Goal: Navigation & Orientation: Find specific page/section

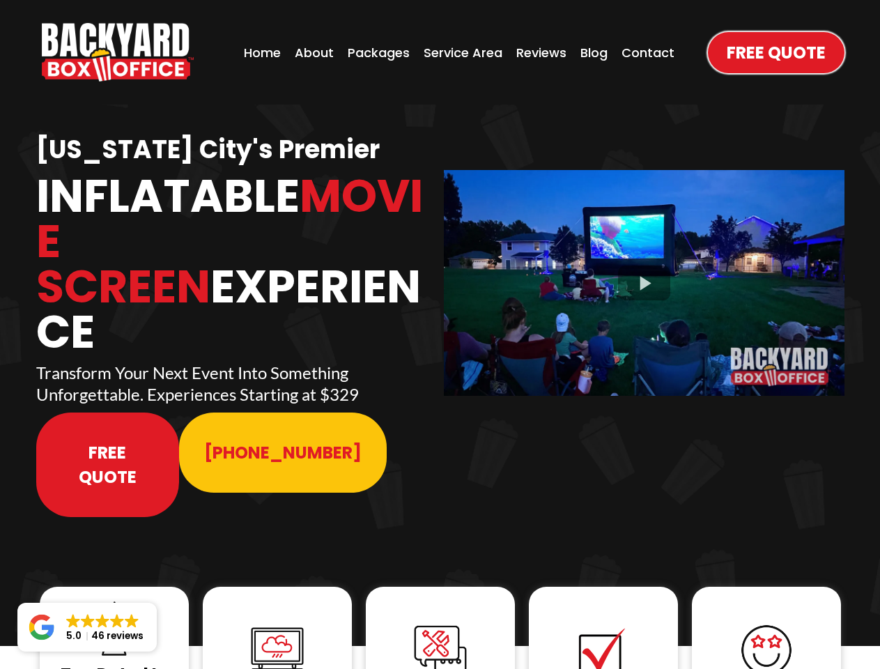
click at [118, 52] on img "https://www.backyardboxoffice.com" at bounding box center [118, 52] width 152 height 59
click at [644, 273] on div at bounding box center [644, 282] width 401 height 225
click at [114, 601] on img at bounding box center [114, 629] width 56 height 56
click at [277, 622] on img at bounding box center [277, 650] width 56 height 56
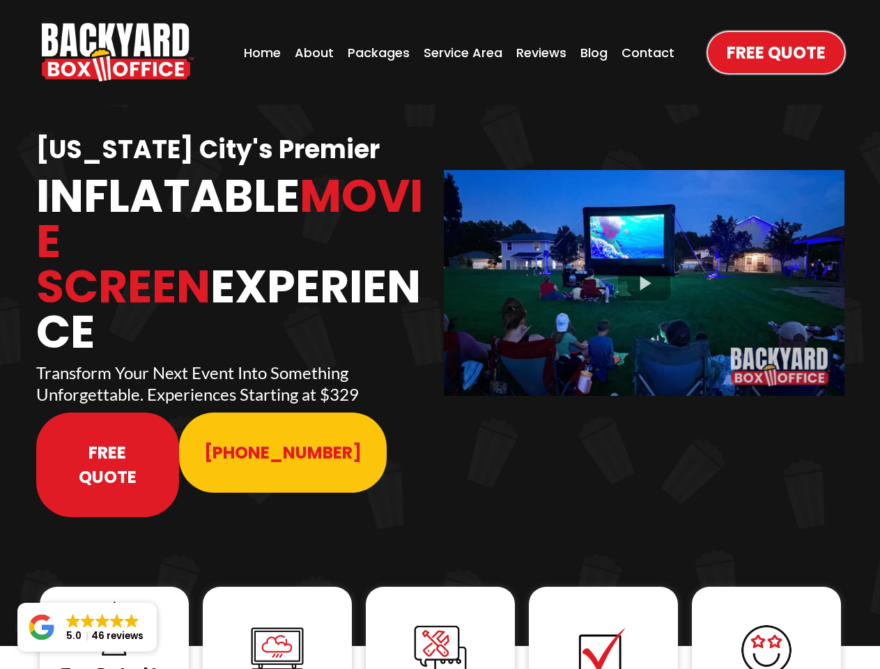
click at [277, 622] on img at bounding box center [277, 650] width 56 height 56
click at [440, 623] on img at bounding box center [441, 651] width 56 height 56
click at [603, 623] on img at bounding box center [604, 651] width 56 height 56
